Goal: Find specific page/section: Find specific page/section

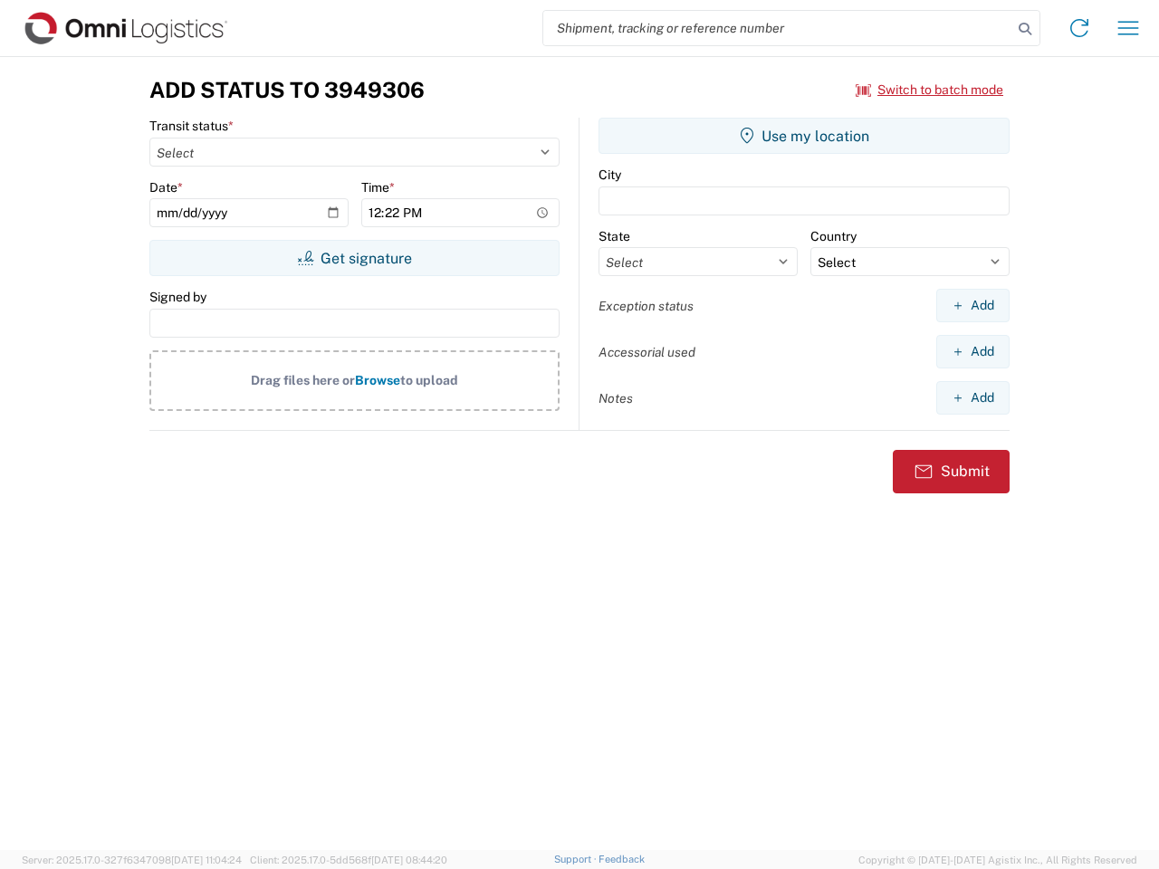
click at [778, 28] on input "search" at bounding box center [777, 28] width 469 height 34
click at [1025, 29] on icon at bounding box center [1025, 28] width 25 height 25
click at [1080, 28] on icon at bounding box center [1079, 28] width 29 height 29
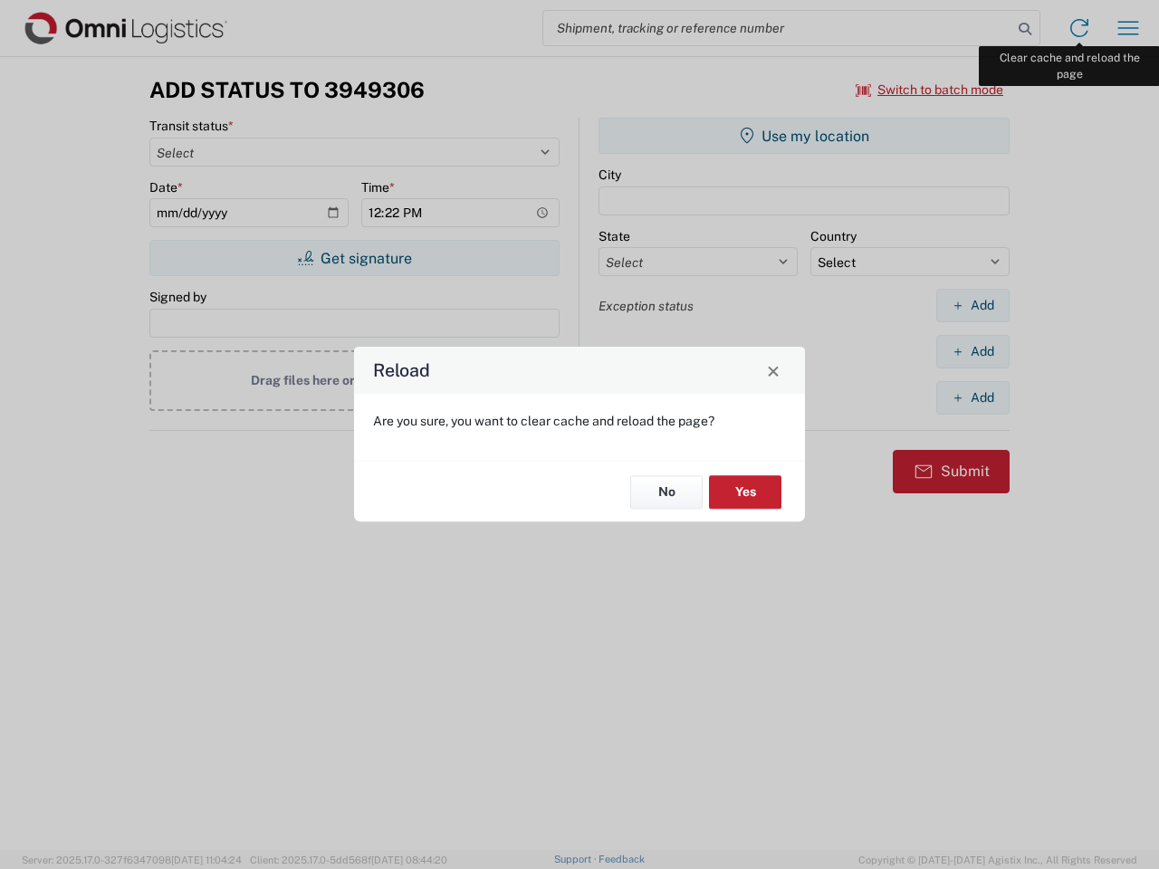
click at [1128, 28] on div "Reload Are you sure, you want to clear cache and reload the page? No Yes" at bounding box center [579, 434] width 1159 height 869
click at [930, 90] on div "Reload Are you sure, you want to clear cache and reload the page? No Yes" at bounding box center [579, 434] width 1159 height 869
click at [354, 258] on div "Reload Are you sure, you want to clear cache and reload the page? No Yes" at bounding box center [579, 434] width 1159 height 869
click at [804, 136] on div "Reload Are you sure, you want to clear cache and reload the page? No Yes" at bounding box center [579, 434] width 1159 height 869
click at [973, 305] on div "Reload Are you sure, you want to clear cache and reload the page? No Yes" at bounding box center [579, 434] width 1159 height 869
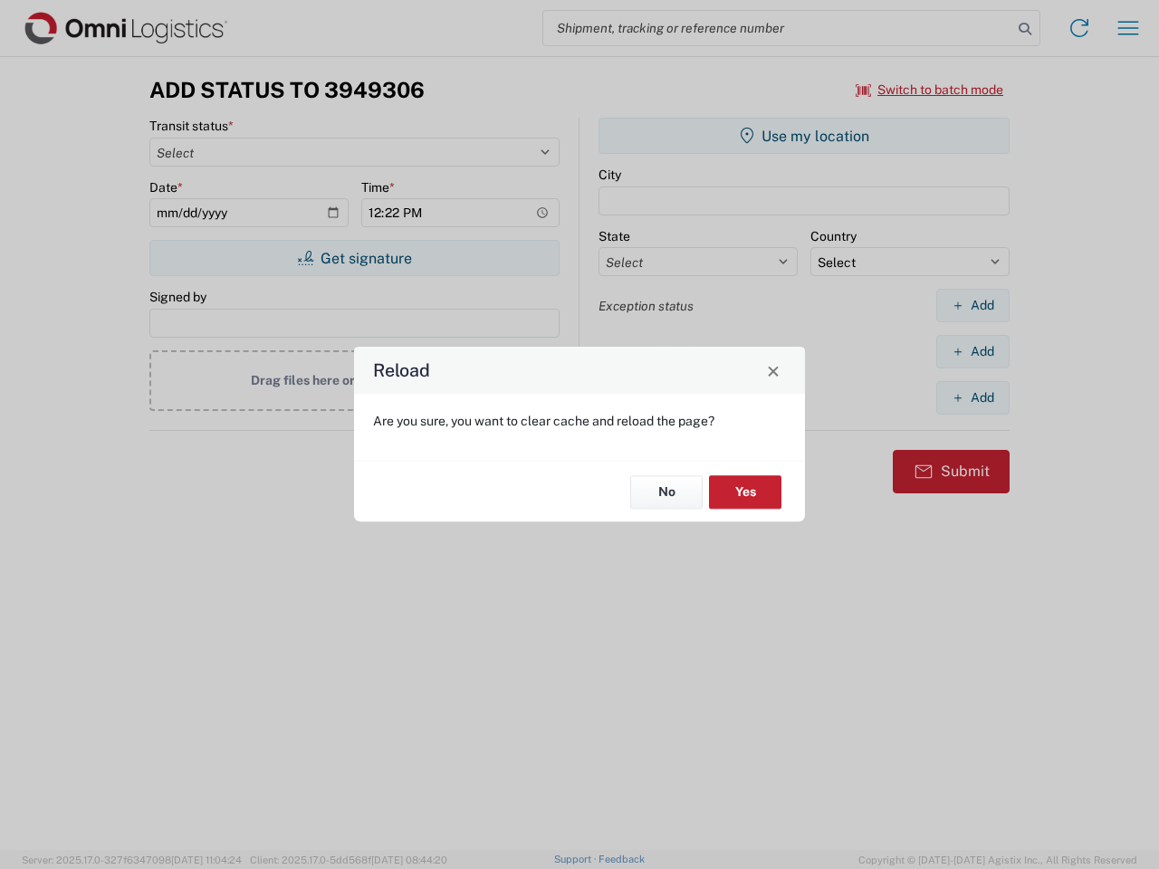
click at [973, 351] on div "Reload Are you sure, you want to clear cache and reload the page? No Yes" at bounding box center [579, 434] width 1159 height 869
click at [973, 398] on div "Reload Are you sure, you want to clear cache and reload the page? No Yes" at bounding box center [579, 434] width 1159 height 869
